Goal: Information Seeking & Learning: Learn about a topic

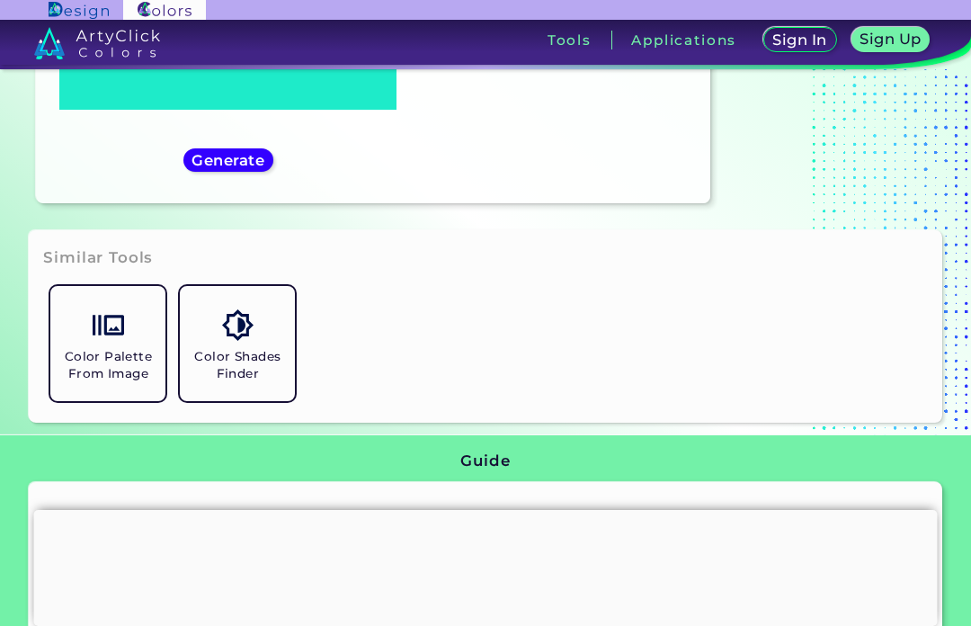
scroll to position [617, 0]
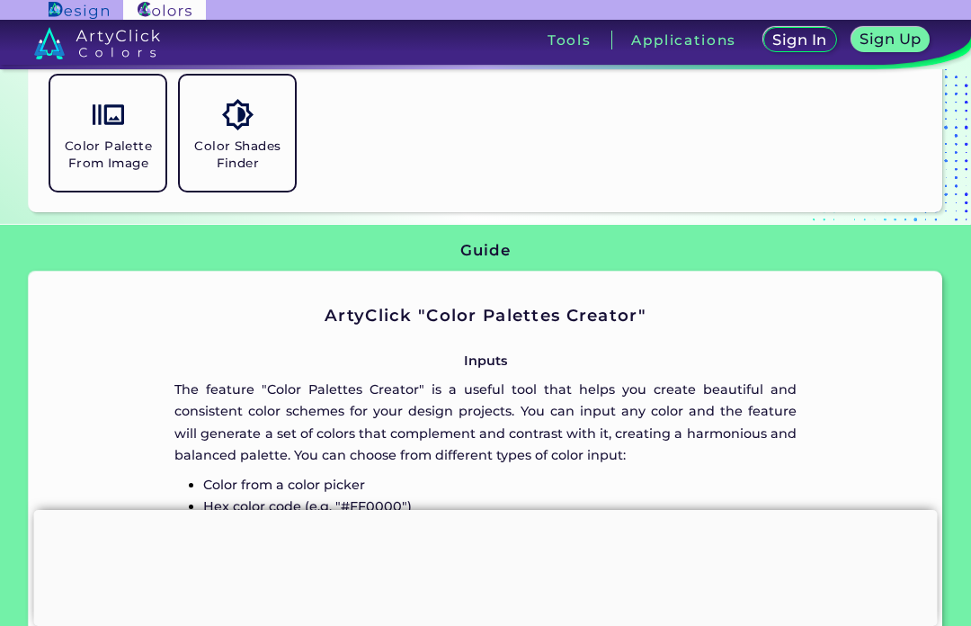
click at [98, 130] on img at bounding box center [108, 114] width 31 height 31
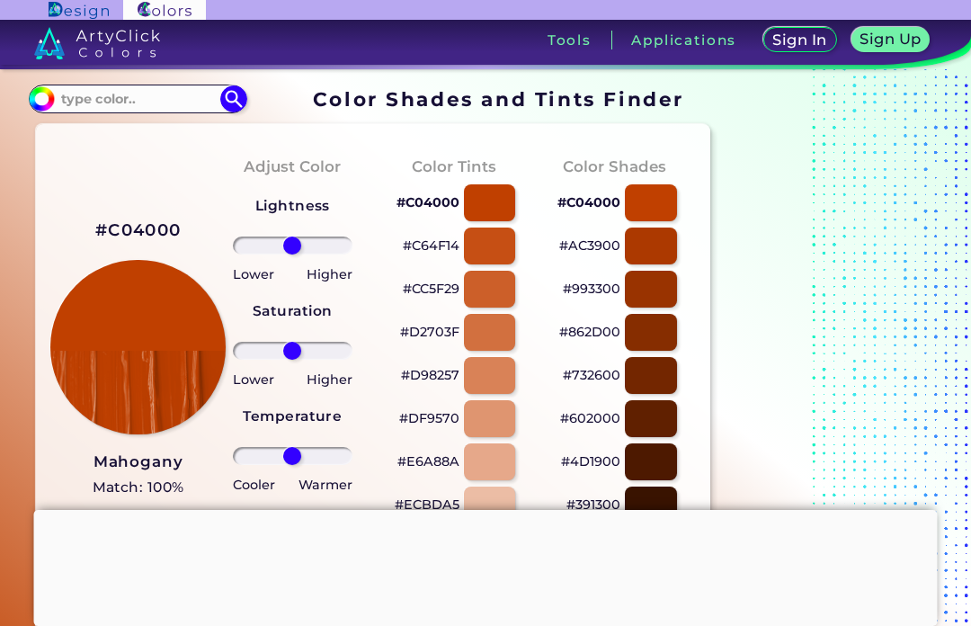
click at [465, 246] on div at bounding box center [489, 245] width 51 height 37
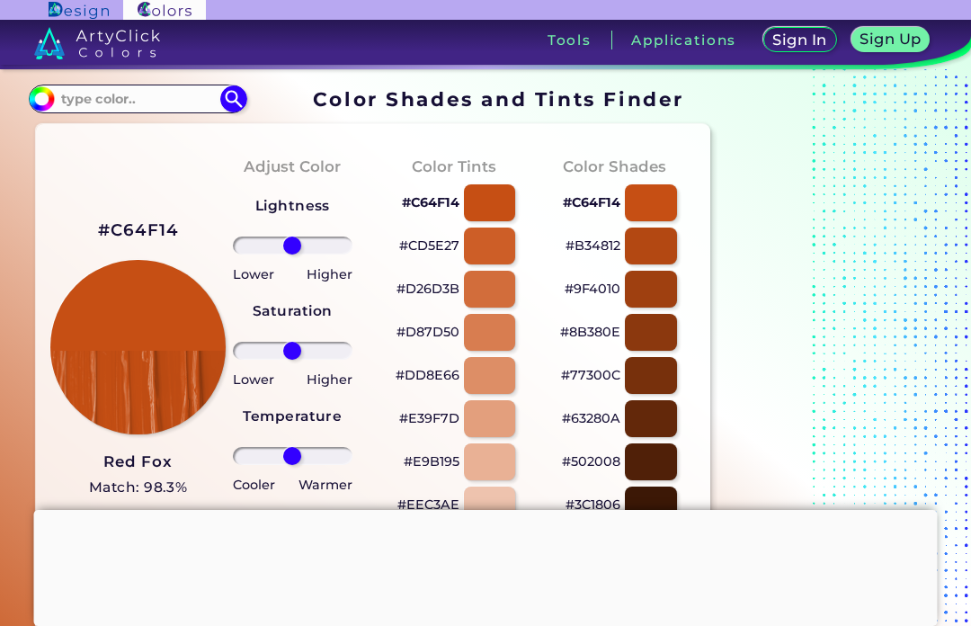
click at [477, 287] on div at bounding box center [489, 289] width 51 height 37
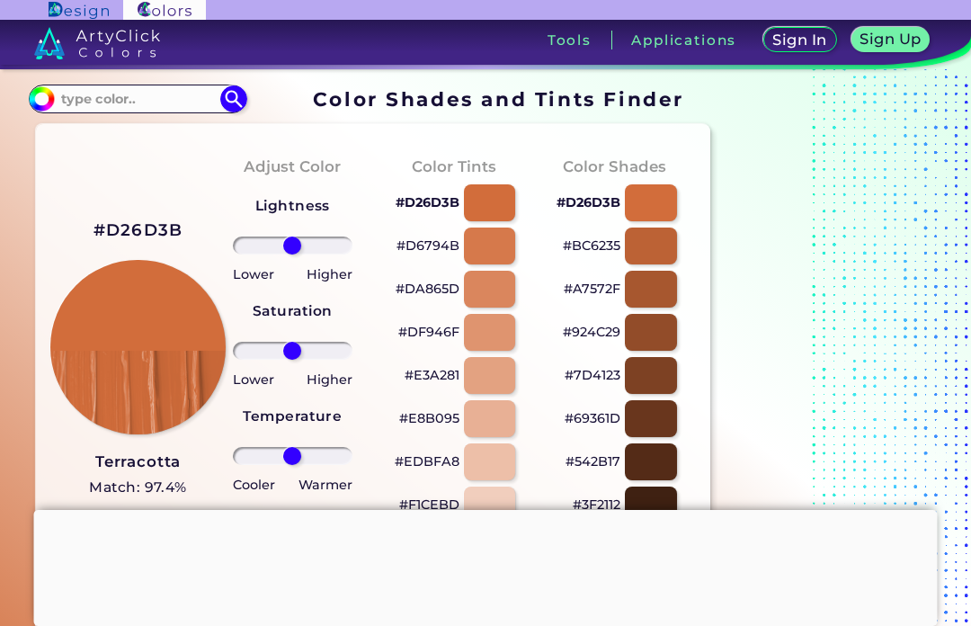
click at [629, 220] on div at bounding box center [650, 202] width 51 height 37
click at [495, 231] on div at bounding box center [489, 245] width 51 height 37
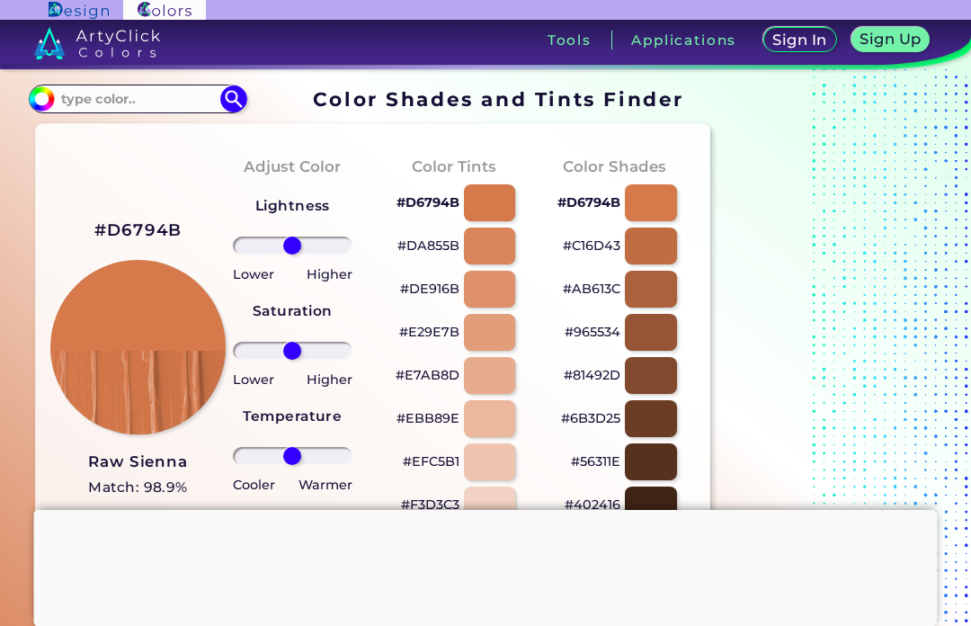
click at [480, 199] on div at bounding box center [489, 202] width 51 height 37
click at [482, 410] on div at bounding box center [489, 418] width 51 height 37
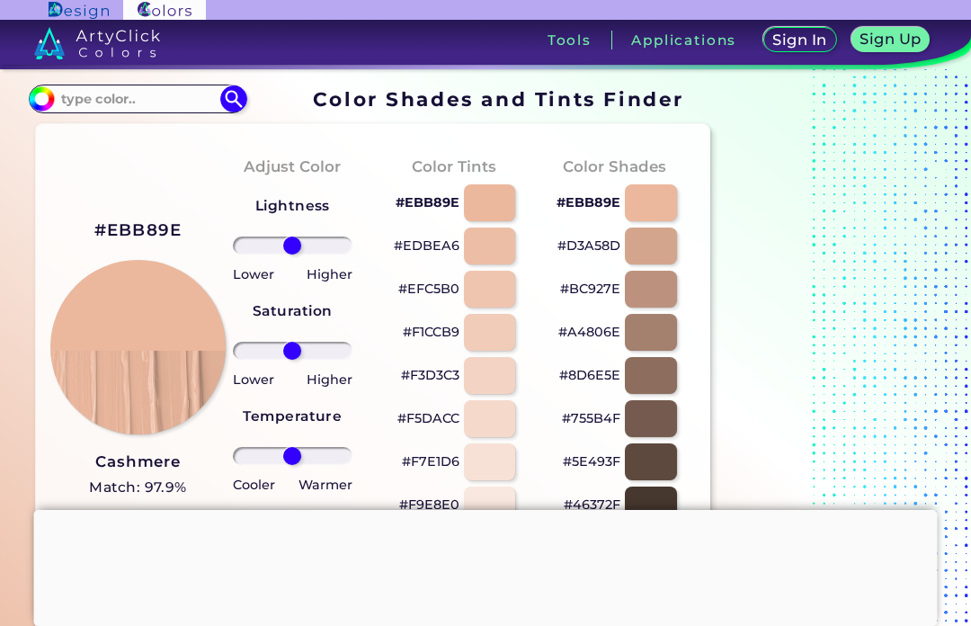
click at [488, 201] on div at bounding box center [489, 202] width 51 height 37
click at [650, 295] on div at bounding box center [650, 289] width 51 height 37
type input "#bc927e"
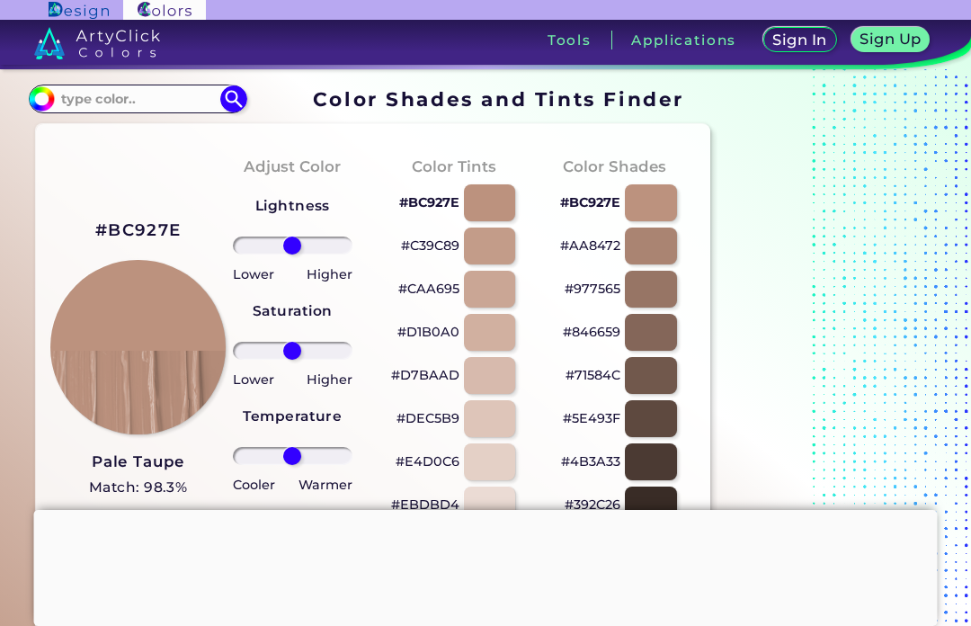
click at [95, 94] on input at bounding box center [137, 98] width 167 height 24
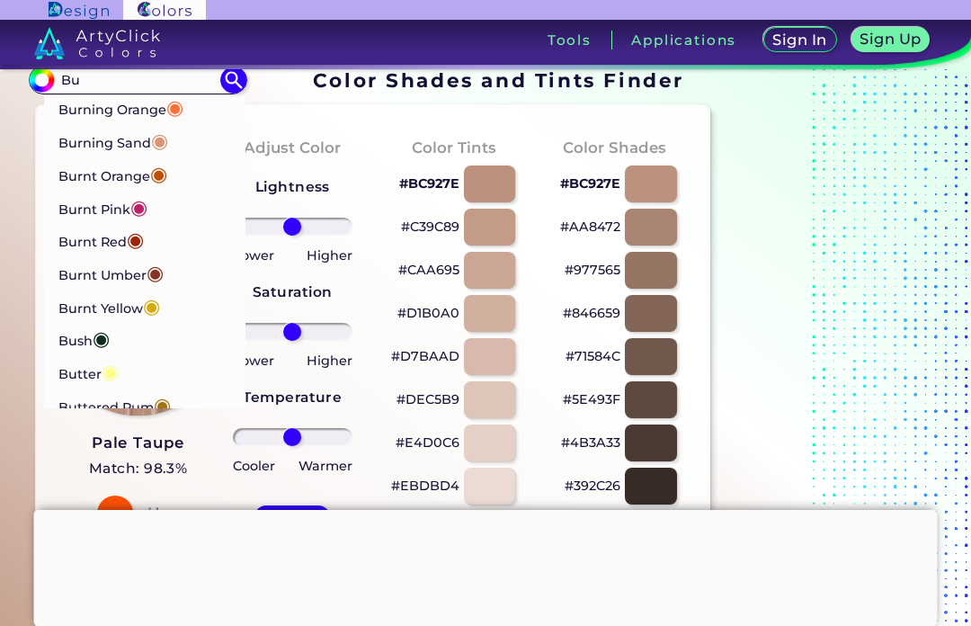
scroll to position [288, 0]
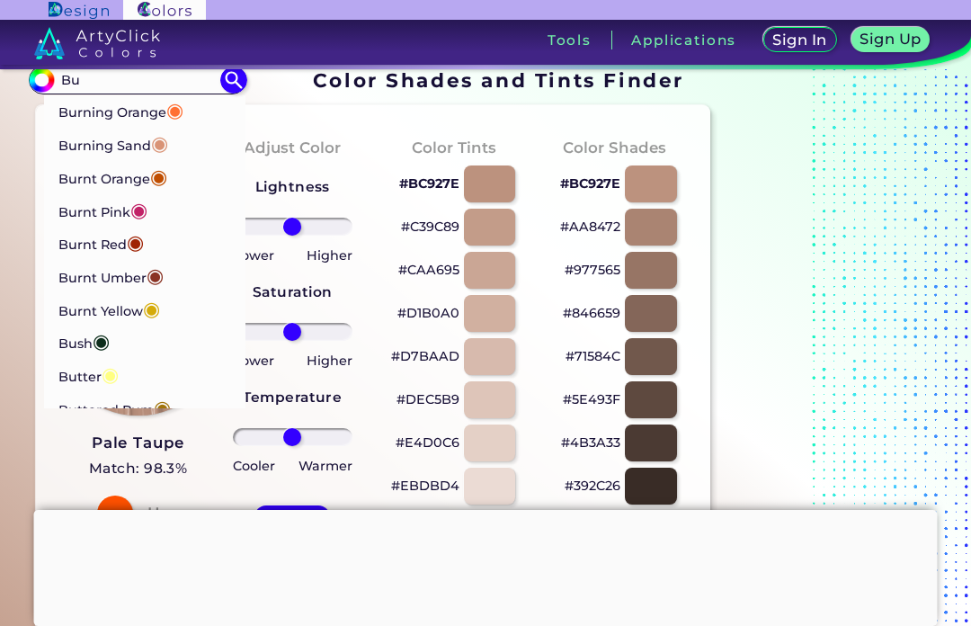
type input "Bu"
click at [59, 160] on p "Burnt Orange ◉" at bounding box center [112, 176] width 109 height 33
type input "#c04e01"
type input "#C04E01"
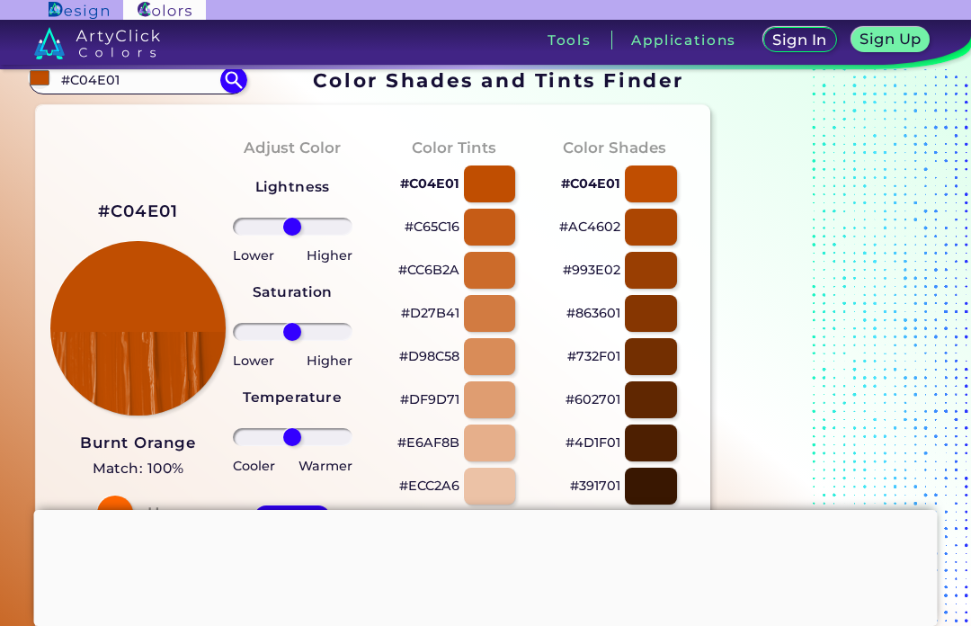
click at [487, 230] on div at bounding box center [489, 227] width 51 height 37
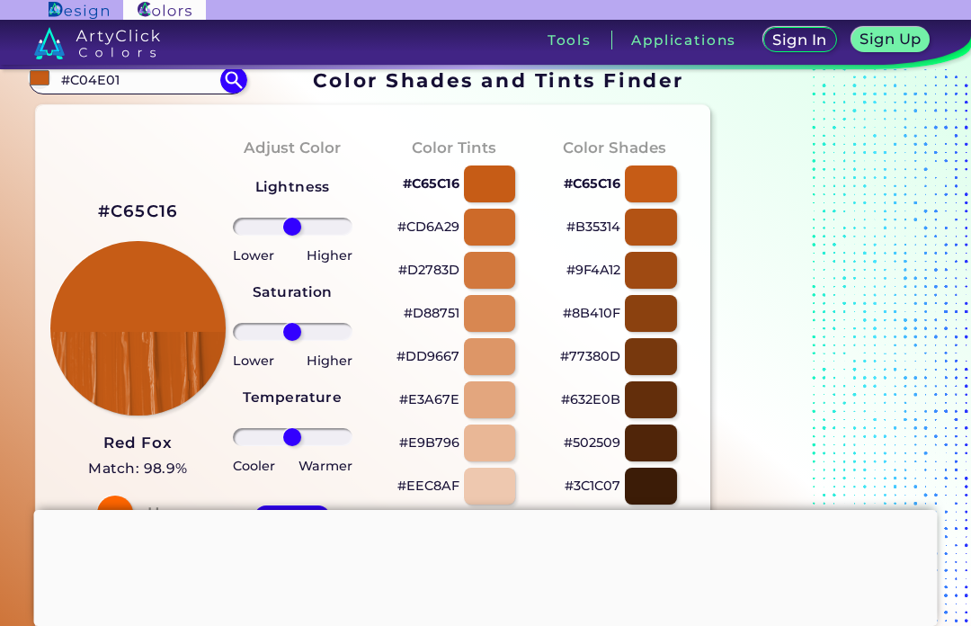
click at [651, 201] on div at bounding box center [650, 183] width 51 height 37
click at [638, 219] on div at bounding box center [650, 227] width 51 height 37
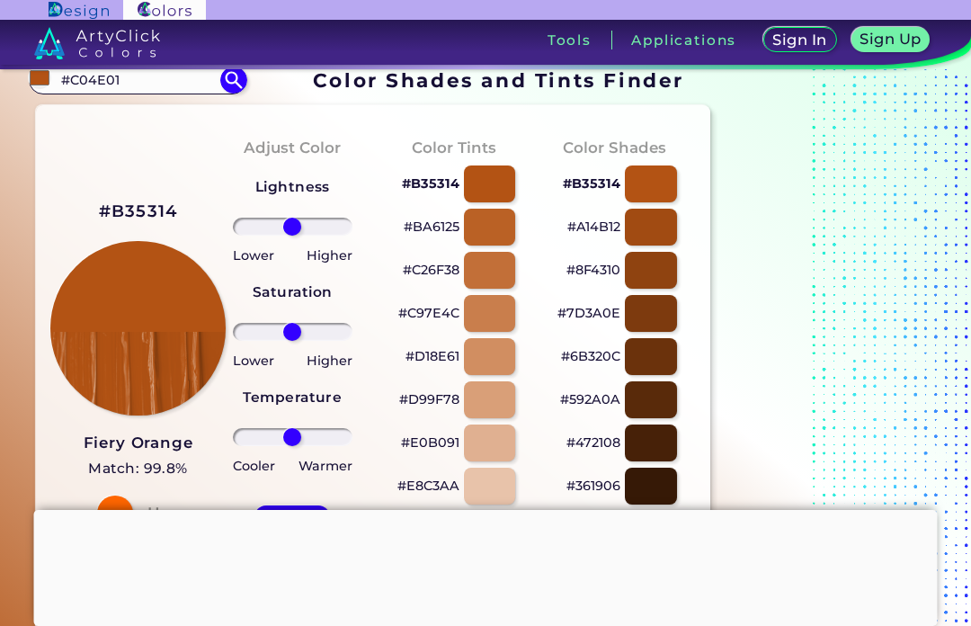
click at [480, 228] on div at bounding box center [489, 227] width 51 height 37
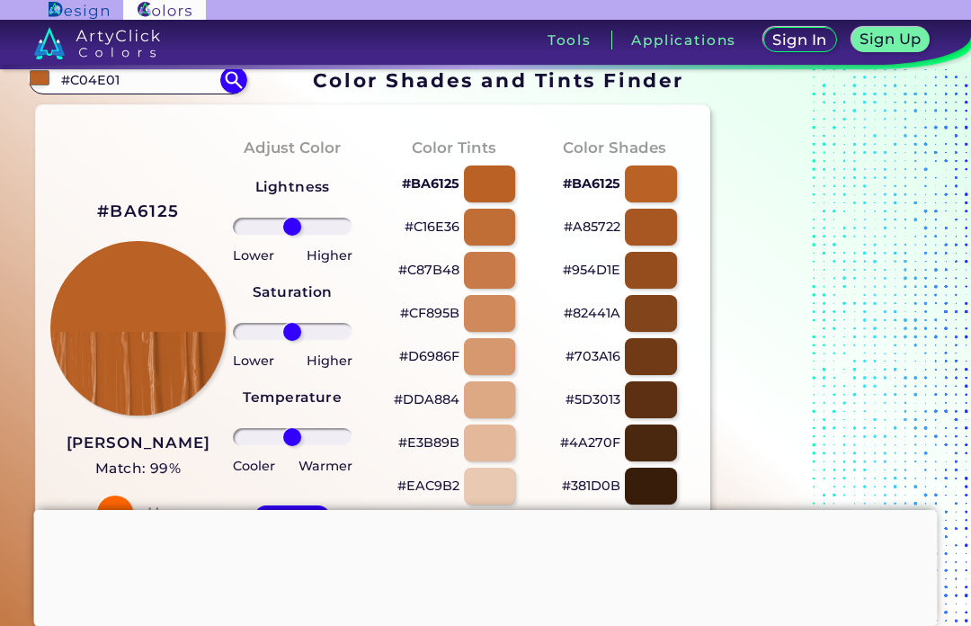
scroll to position [31, 0]
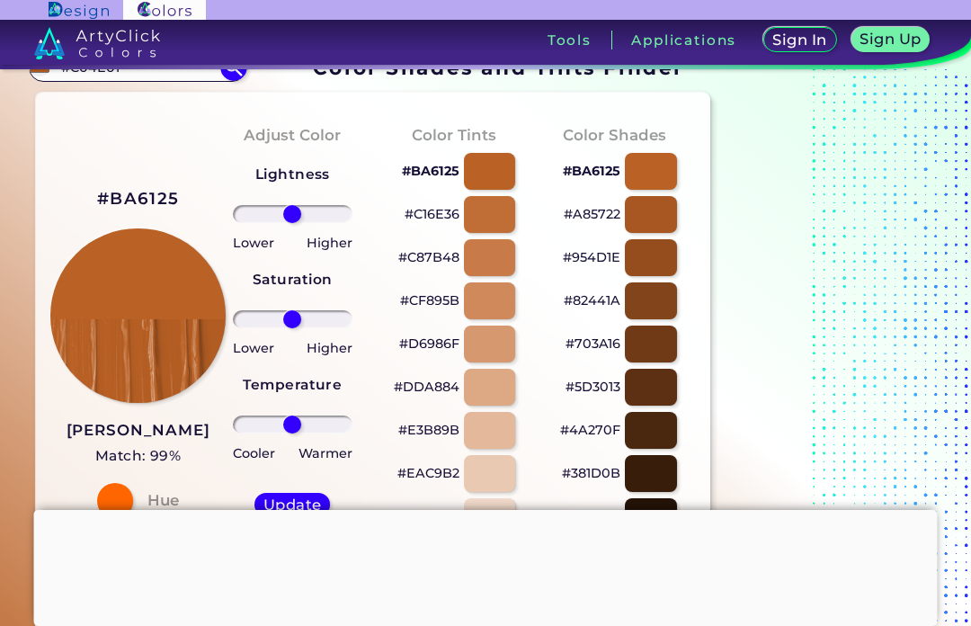
click at [497, 203] on div at bounding box center [489, 214] width 51 height 37
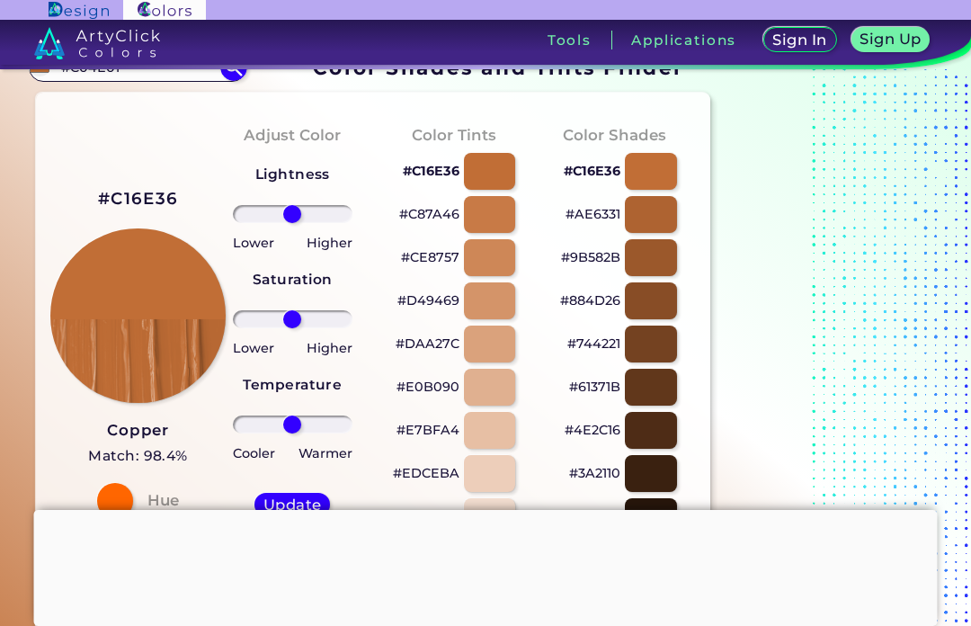
click at [646, 218] on div at bounding box center [650, 214] width 51 height 37
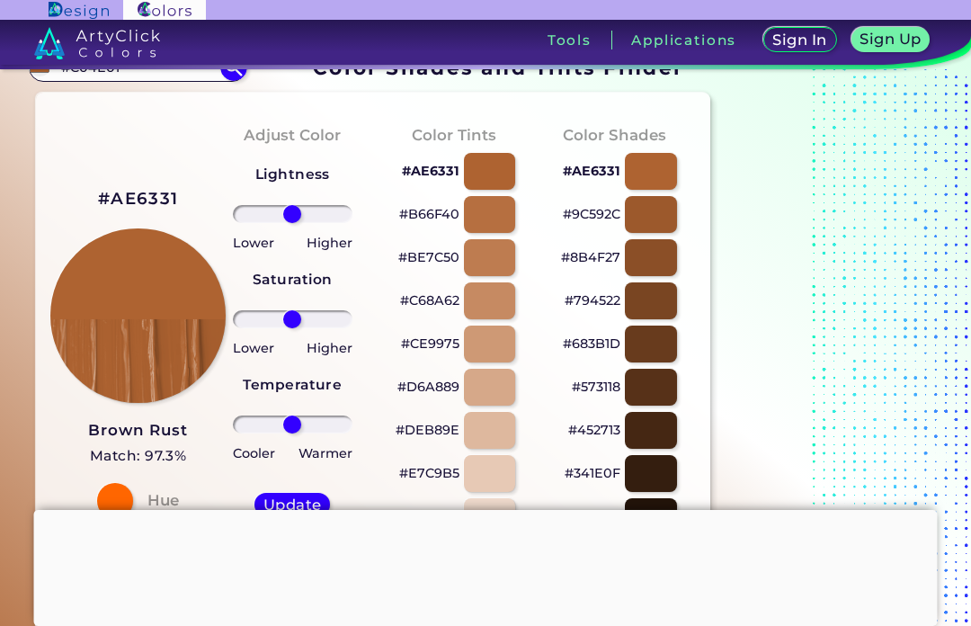
click at [647, 243] on div at bounding box center [650, 257] width 51 height 37
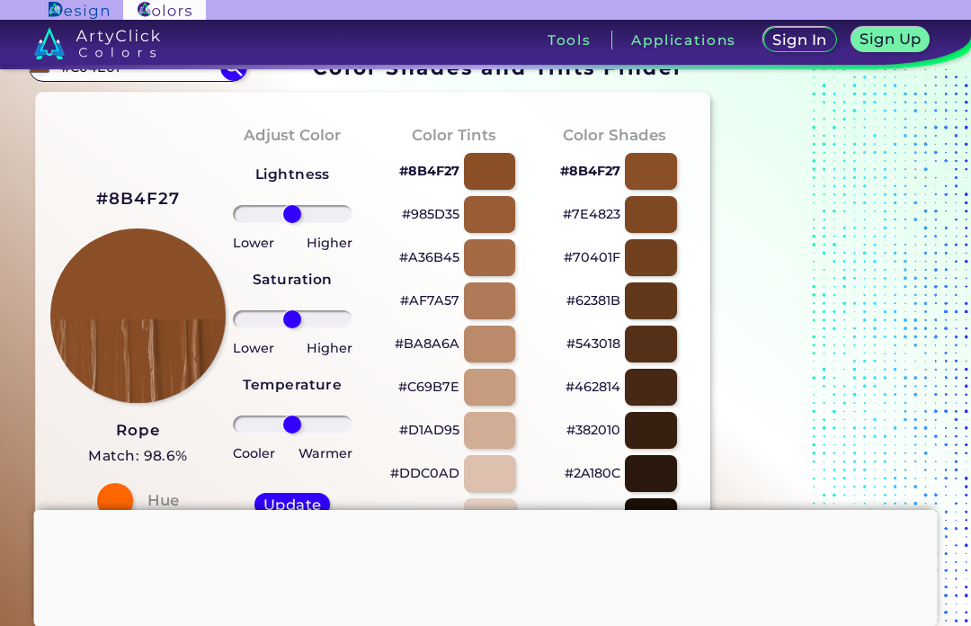
click at [640, 188] on div at bounding box center [650, 171] width 51 height 37
click at [499, 210] on div at bounding box center [489, 214] width 51 height 37
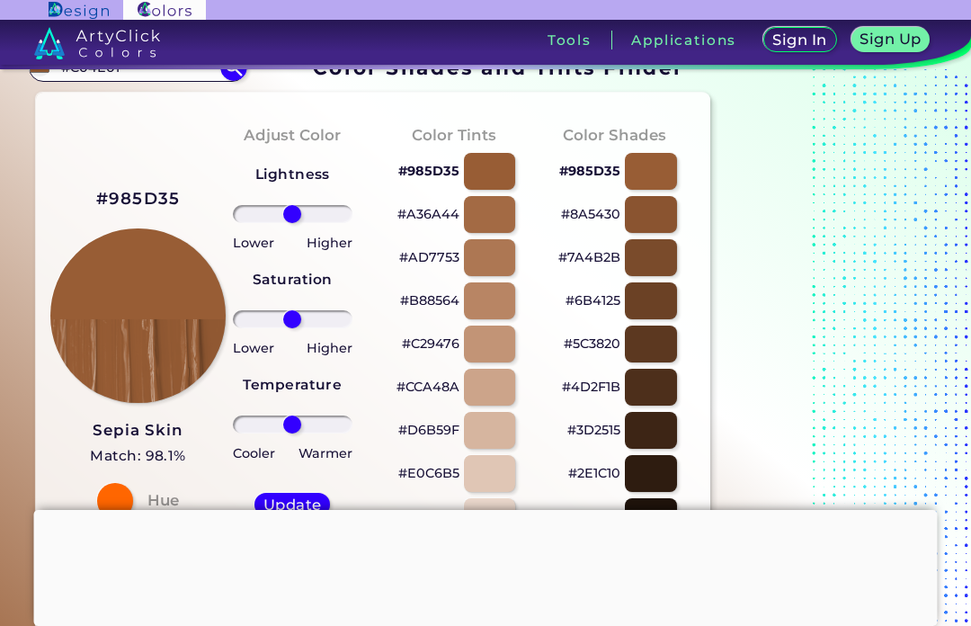
click at [478, 233] on div at bounding box center [489, 214] width 51 height 37
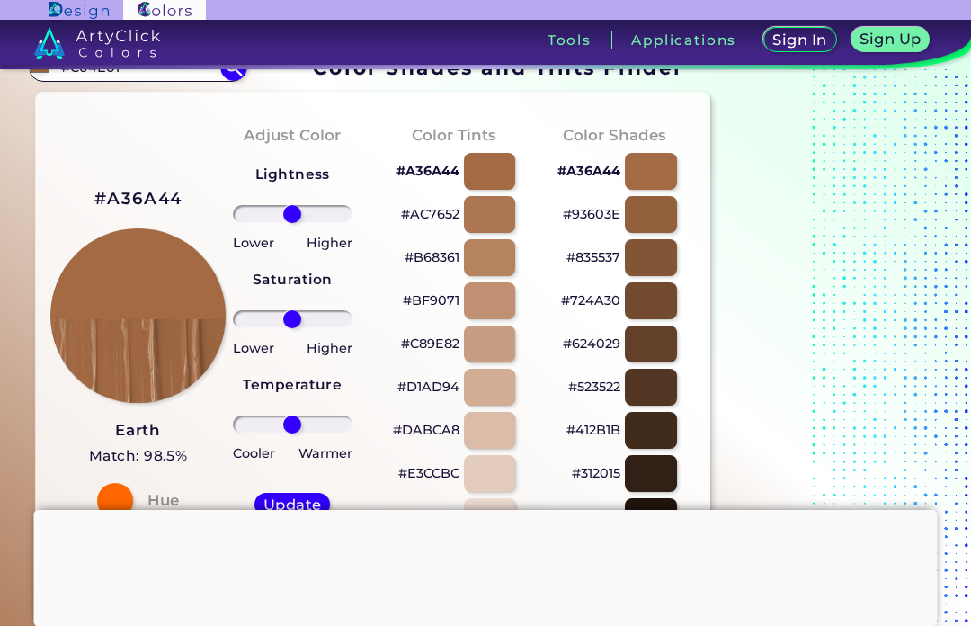
click at [499, 271] on div at bounding box center [489, 257] width 51 height 37
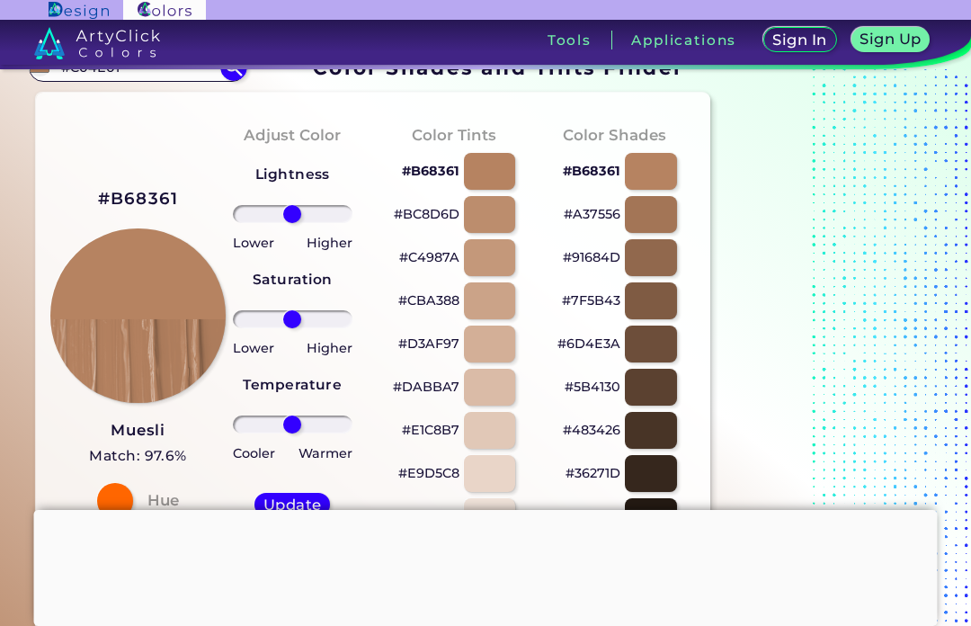
click at [489, 272] on div at bounding box center [489, 257] width 51 height 37
type input "#c4987a"
